Goal: Task Accomplishment & Management: Manage account settings

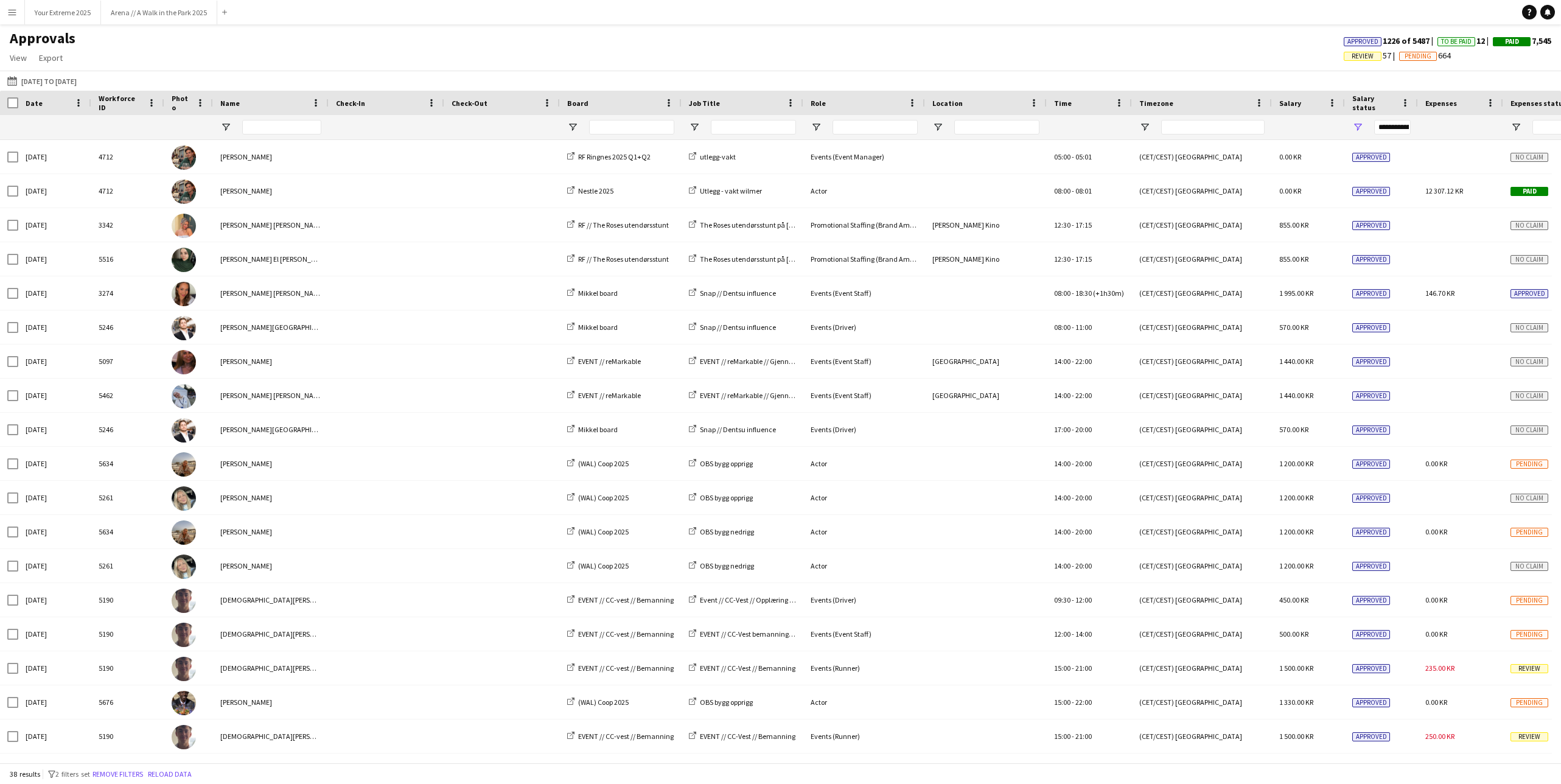
scroll to position [73, 0]
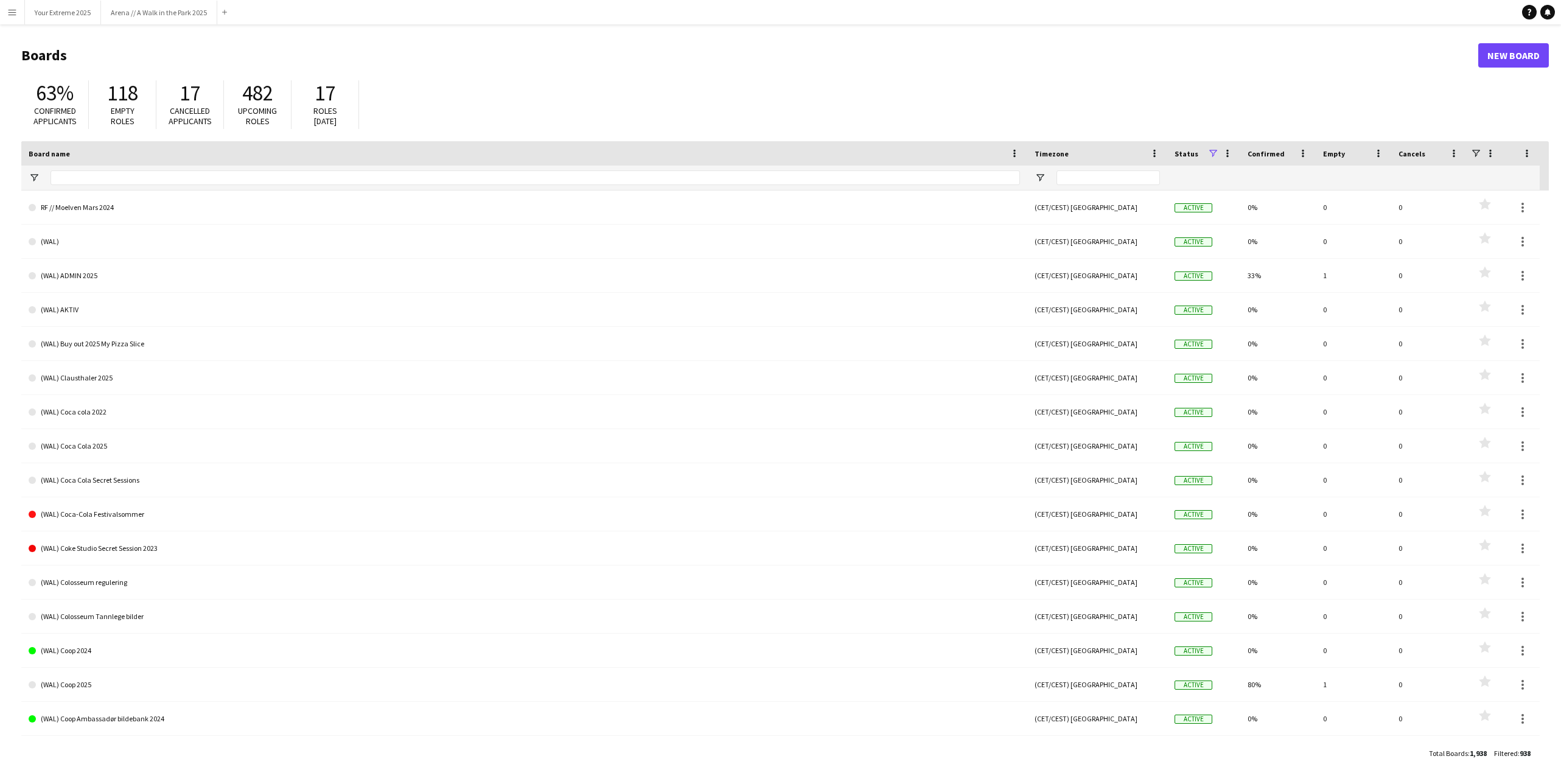
click at [14, 13] on app-icon "Menu" at bounding box center [12, 12] width 10 height 10
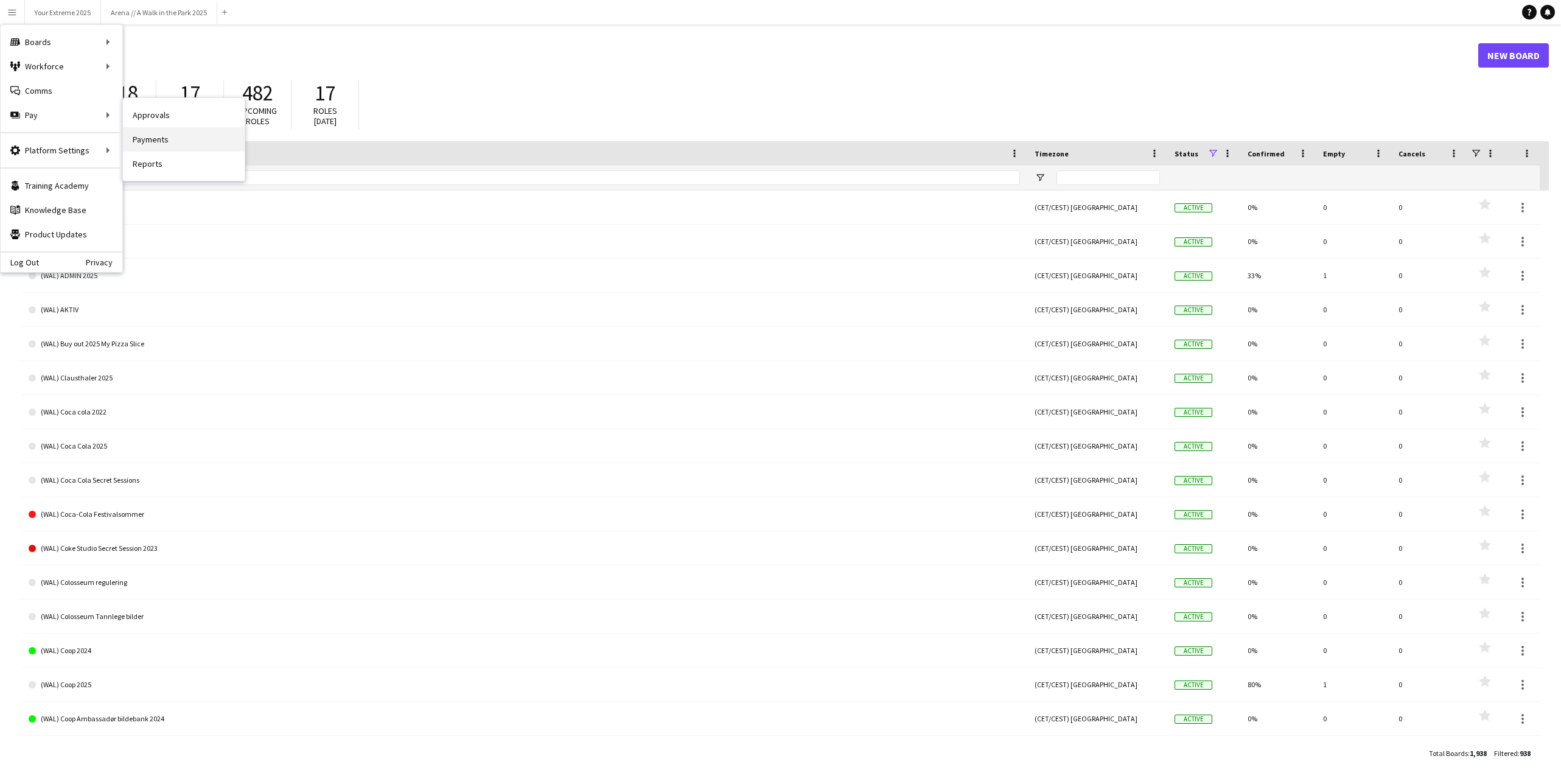
click at [147, 131] on link "Payments" at bounding box center [183, 139] width 121 height 24
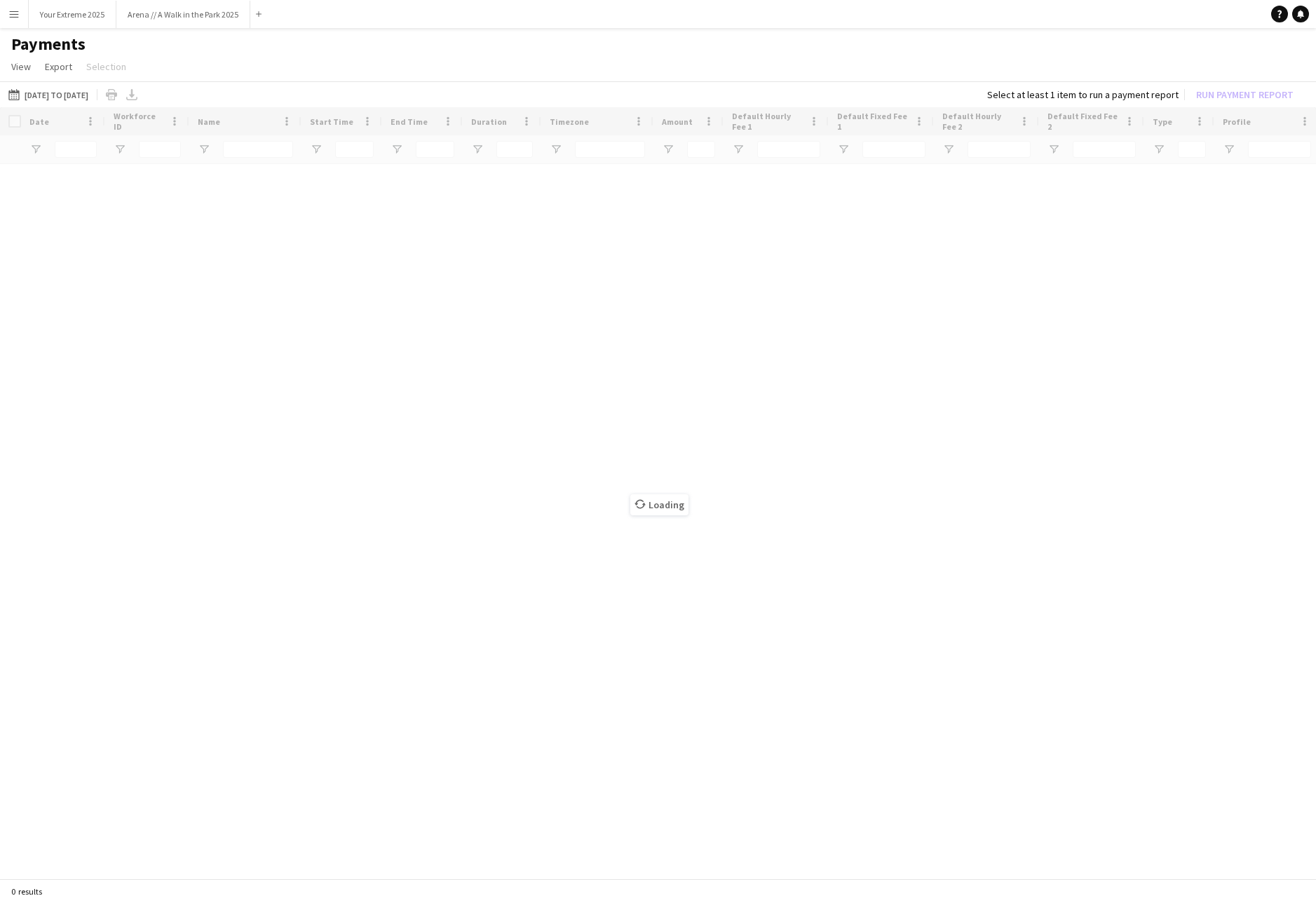
type input "**********"
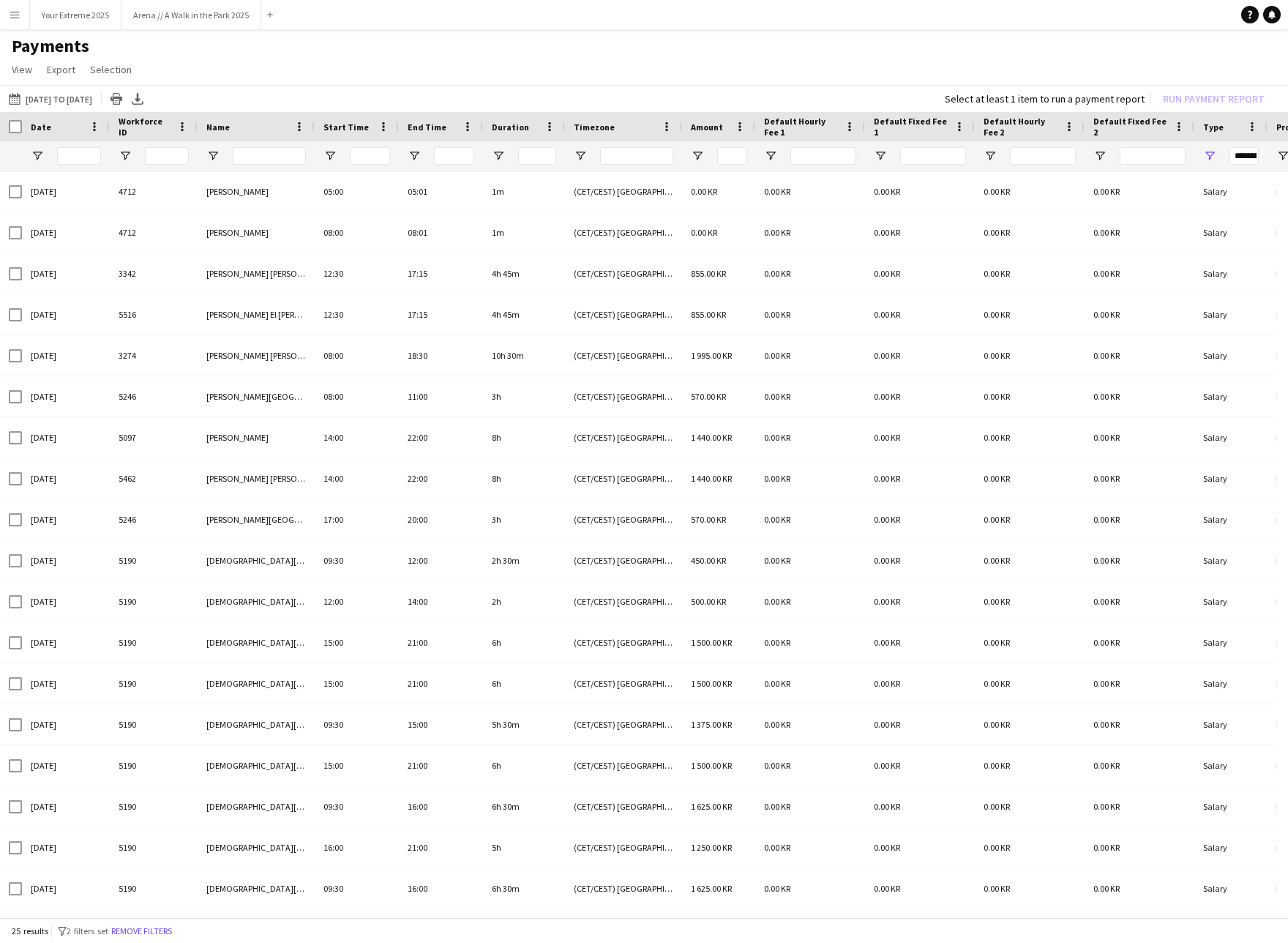
click at [612, 917] on div "[DATE] to [DATE] [DATE] to [DATE] [DATE] This Week This Month [DATE] Last Week …" at bounding box center [644, 502] width 1288 height 835
click at [11, 12] on app-icon "Menu" at bounding box center [15, 15] width 12 height 12
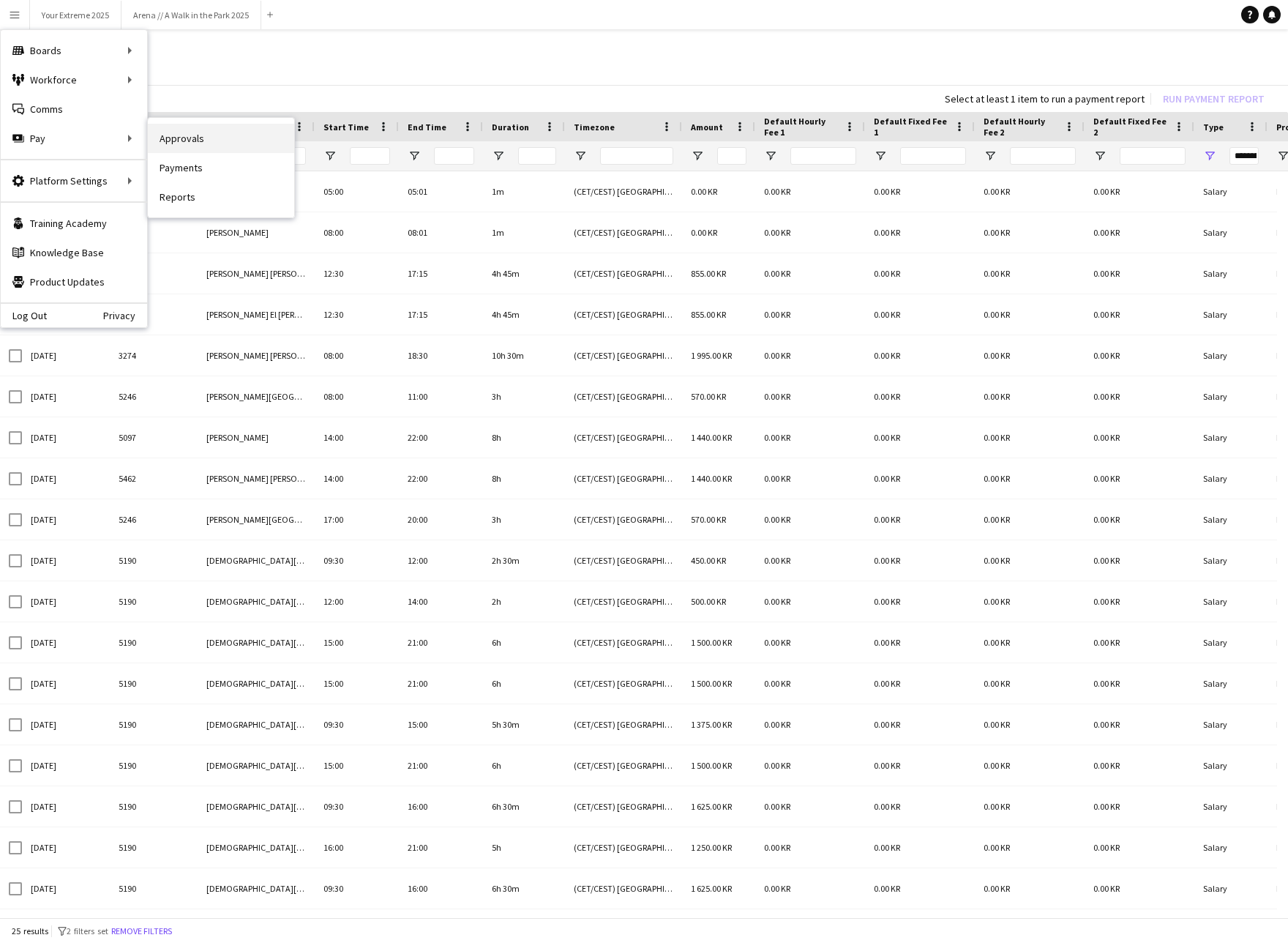
click at [192, 140] on link "Approvals" at bounding box center [220, 138] width 146 height 29
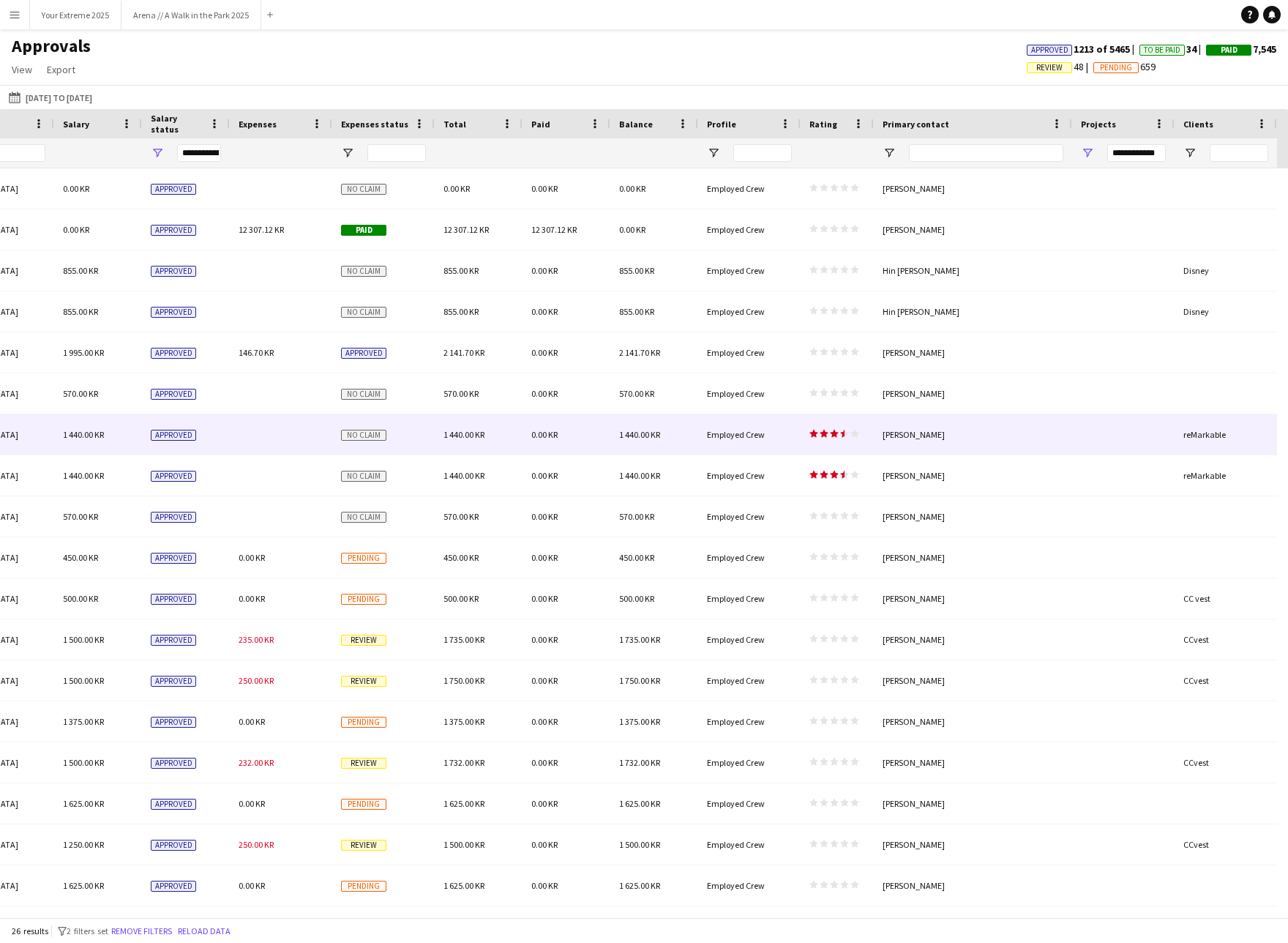
click at [957, 453] on div "[PERSON_NAME]" at bounding box center [973, 434] width 198 height 40
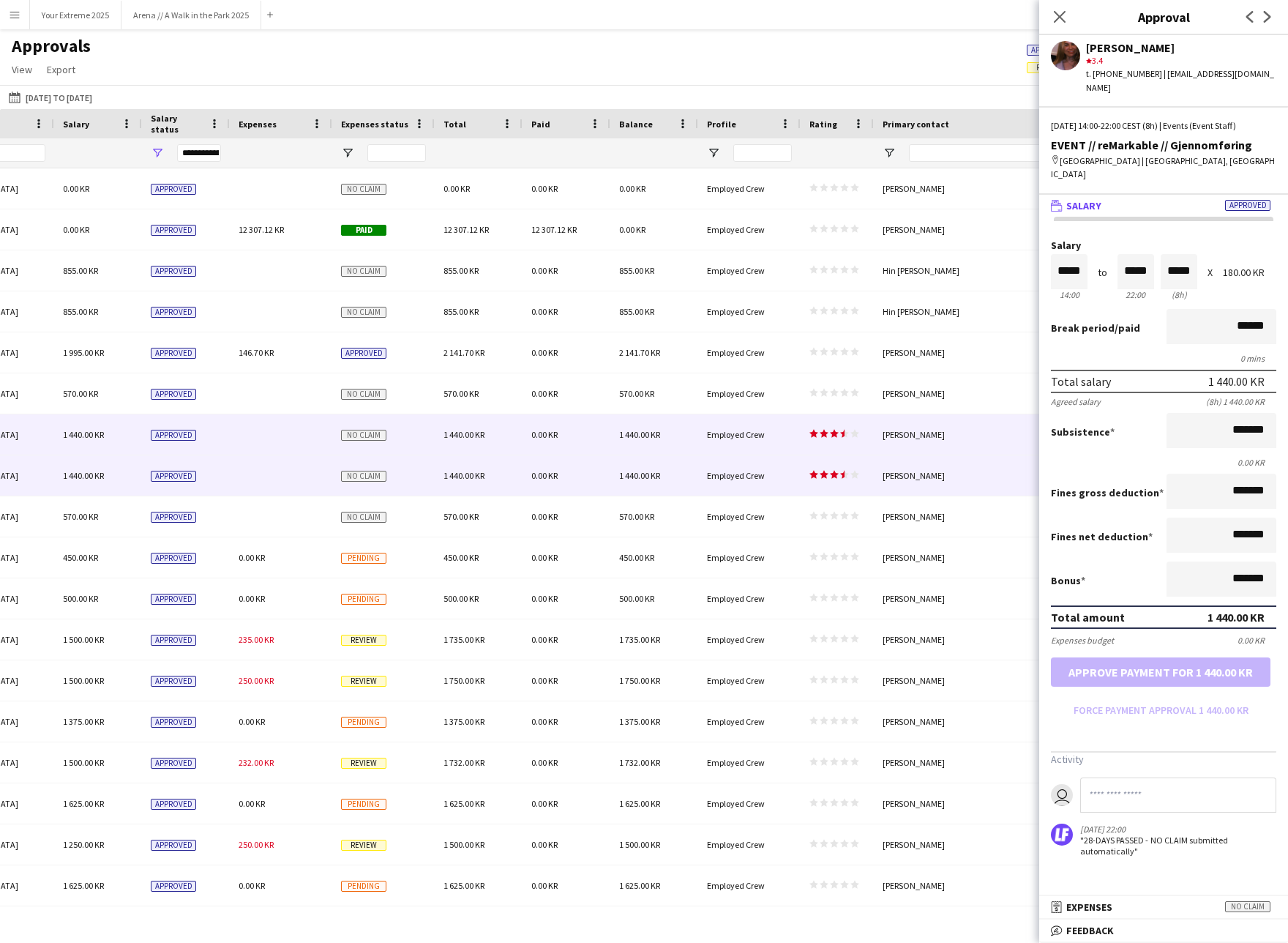
click at [946, 479] on div "[PERSON_NAME]" at bounding box center [973, 475] width 198 height 40
click at [969, 437] on div "[PERSON_NAME]" at bounding box center [973, 434] width 198 height 40
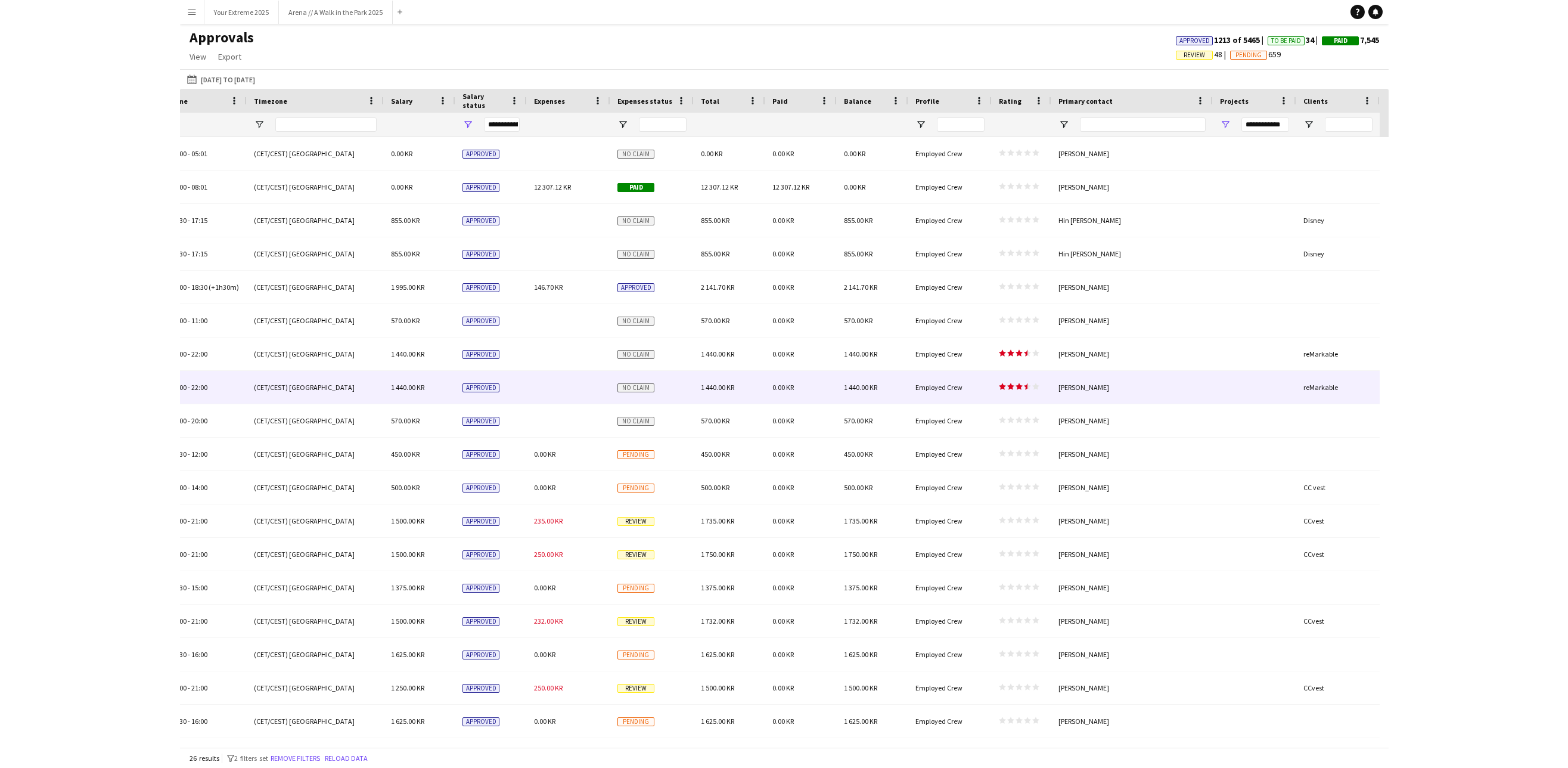
scroll to position [0, 685]
